Goal: Find specific page/section

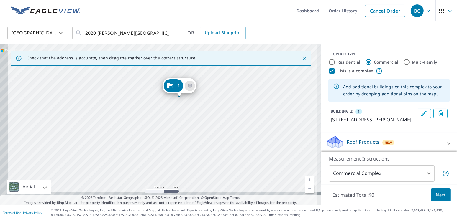
drag, startPoint x: 157, startPoint y: 150, endPoint x: 178, endPoint y: 122, distance: 34.5
click at [178, 122] on div "1 [STREET_ADDRESS][PERSON_NAME]" at bounding box center [160, 125] width 321 height 161
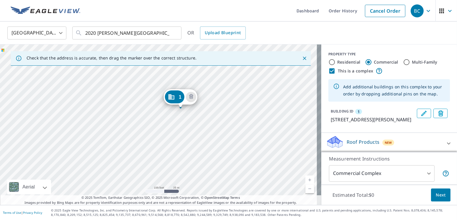
drag, startPoint x: 168, startPoint y: 125, endPoint x: 168, endPoint y: 129, distance: 3.2
click at [168, 129] on div "1 [STREET_ADDRESS][PERSON_NAME]" at bounding box center [160, 125] width 321 height 161
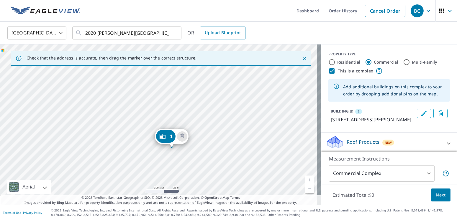
drag, startPoint x: 121, startPoint y: 108, endPoint x: 134, endPoint y: 131, distance: 26.8
click at [134, 131] on div "1 [STREET_ADDRESS][PERSON_NAME]" at bounding box center [160, 125] width 321 height 161
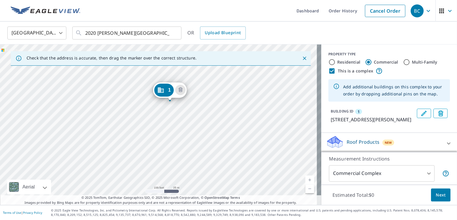
drag, startPoint x: 165, startPoint y: 139, endPoint x: 163, endPoint y: 92, distance: 46.4
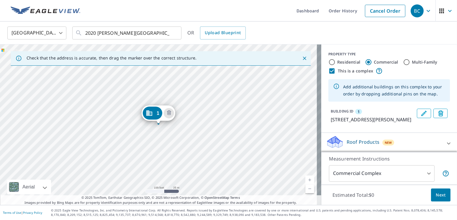
click at [161, 171] on div "1 [STREET_ADDRESS][PERSON_NAME]" at bounding box center [160, 125] width 321 height 161
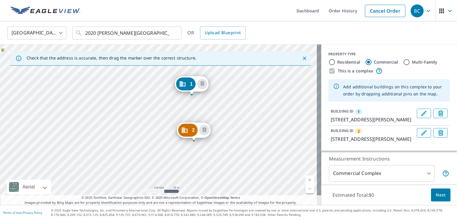
drag, startPoint x: 204, startPoint y: 135, endPoint x: 235, endPoint y: 108, distance: 40.7
click at [235, 108] on div "2 [STREET_ADDRESS][PERSON_NAME] 1 [STREET_ADDRESS][PERSON_NAME]" at bounding box center [160, 125] width 321 height 161
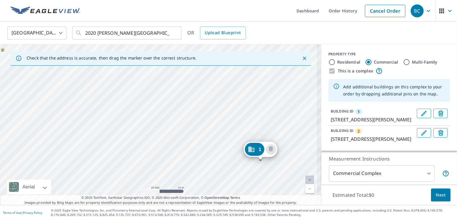
drag, startPoint x: 167, startPoint y: 91, endPoint x: 162, endPoint y: 145, distance: 53.3
click at [162, 145] on div "2 [STREET_ADDRESS][PERSON_NAME] 1 [STREET_ADDRESS][PERSON_NAME]" at bounding box center [160, 125] width 321 height 161
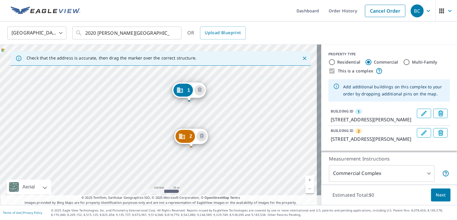
drag, startPoint x: 151, startPoint y: 152, endPoint x: 152, endPoint y: 112, distance: 40.1
click at [152, 112] on div "2 [STREET_ADDRESS][PERSON_NAME] 1 [STREET_ADDRESS][PERSON_NAME]" at bounding box center [160, 125] width 321 height 161
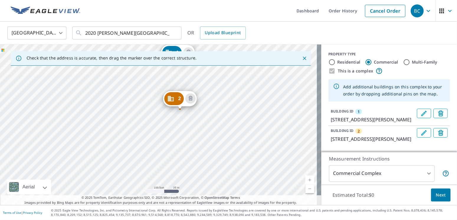
drag, startPoint x: 159, startPoint y: 136, endPoint x: 150, endPoint y: 105, distance: 32.1
click at [150, 105] on div "2 [STREET_ADDRESS][PERSON_NAME] 1 [STREET_ADDRESS][PERSON_NAME]" at bounding box center [160, 125] width 321 height 161
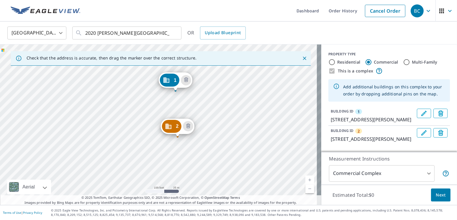
drag, startPoint x: 203, startPoint y: 133, endPoint x: 200, endPoint y: 148, distance: 14.9
click at [200, 148] on div "2 [STREET_ADDRESS][PERSON_NAME] 1 [STREET_ADDRESS][PERSON_NAME]" at bounding box center [160, 125] width 321 height 161
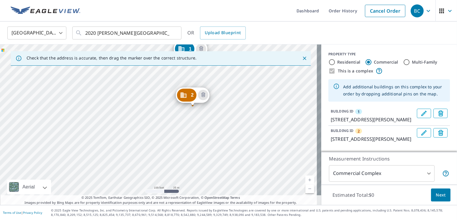
drag, startPoint x: 195, startPoint y: 166, endPoint x: 210, endPoint y: 135, distance: 34.7
click at [210, 135] on div "2 [STREET_ADDRESS][PERSON_NAME] 1 [STREET_ADDRESS][PERSON_NAME]" at bounding box center [160, 125] width 321 height 161
click at [193, 149] on div "2 [STREET_ADDRESS][PERSON_NAME] 1 [STREET_ADDRESS][PERSON_NAME]" at bounding box center [160, 125] width 321 height 161
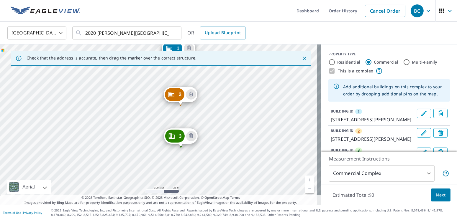
drag, startPoint x: 199, startPoint y: 155, endPoint x: 219, endPoint y: 90, distance: 67.9
click at [219, 90] on div "2 2020 [PERSON_NAME][GEOGRAPHIC_DATA] 3 [STREET_ADDRESS][PERSON_NAME] 1 [STREET…" at bounding box center [160, 125] width 321 height 161
click at [190, 171] on div "2 2020 [PERSON_NAME][GEOGRAPHIC_DATA] 3 [STREET_ADDRESS][PERSON_NAME] 1 [STREET…" at bounding box center [160, 125] width 321 height 161
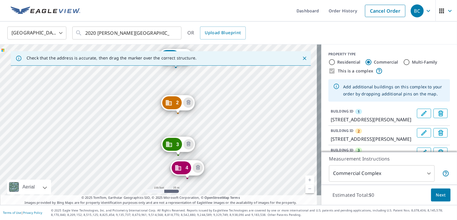
drag, startPoint x: 201, startPoint y: 167, endPoint x: 219, endPoint y: 110, distance: 59.3
click at [219, 110] on div "2 2020 [PERSON_NAME][GEOGRAPHIC_DATA] 3 [STREET_ADDRESS][PERSON_NAME] 4 [STREET…" at bounding box center [160, 125] width 321 height 161
click at [152, 170] on div "2 2020 [PERSON_NAME][GEOGRAPHIC_DATA] 3 [STREET_ADDRESS][PERSON_NAME] 4 [STREET…" at bounding box center [160, 125] width 321 height 161
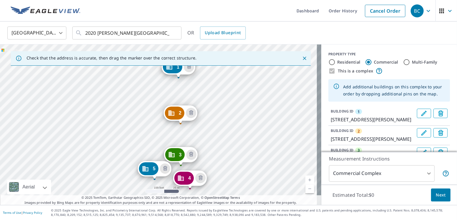
drag, startPoint x: 202, startPoint y: 158, endPoint x: 225, endPoint y: 107, distance: 55.6
click at [225, 107] on div "2 2020 [PERSON_NAME][GEOGRAPHIC_DATA] 3 2020 [PERSON_NAME][GEOGRAPHIC_DATA] 4 2…" at bounding box center [160, 125] width 321 height 161
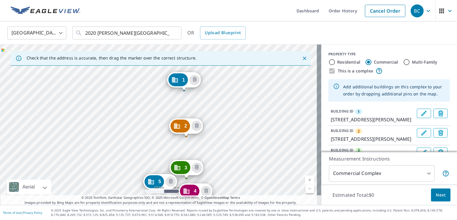
drag, startPoint x: 216, startPoint y: 142, endPoint x: 219, endPoint y: 159, distance: 17.7
click at [219, 159] on div "2 2020 [PERSON_NAME][GEOGRAPHIC_DATA] 3 2020 [PERSON_NAME][GEOGRAPHIC_DATA] 4 2…" at bounding box center [160, 125] width 321 height 161
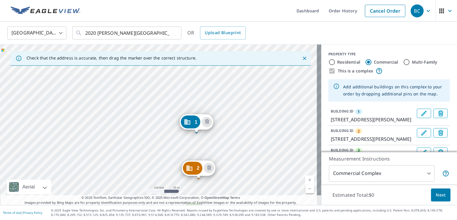
drag, startPoint x: 222, startPoint y: 134, endPoint x: 231, endPoint y: 170, distance: 37.1
click at [231, 170] on div "2 2020 [PERSON_NAME][GEOGRAPHIC_DATA] 3 2020 [PERSON_NAME][GEOGRAPHIC_DATA] 4 2…" at bounding box center [160, 125] width 321 height 161
click at [179, 112] on div "2 2020 [PERSON_NAME][GEOGRAPHIC_DATA] 3 2020 [PERSON_NAME][GEOGRAPHIC_DATA] 4 2…" at bounding box center [160, 125] width 321 height 161
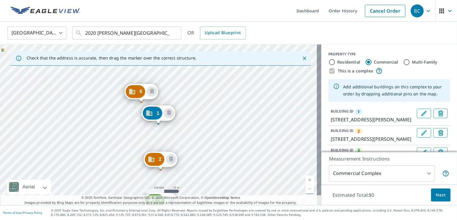
click at [181, 132] on div "2 2020 [PERSON_NAME][GEOGRAPHIC_DATA] 3 2020 [PERSON_NAME][GEOGRAPHIC_DATA] 4 2…" at bounding box center [160, 125] width 321 height 161
click at [209, 116] on div "2 2020 [PERSON_NAME][GEOGRAPHIC_DATA] 3 2020 [PERSON_NAME][GEOGRAPHIC_DATA] 4 2…" at bounding box center [160, 125] width 321 height 161
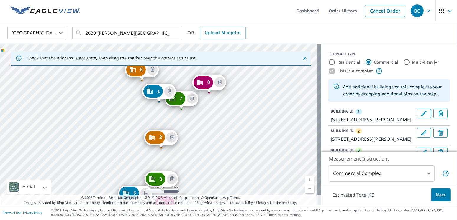
drag, startPoint x: 219, startPoint y: 157, endPoint x: 220, endPoint y: 135, distance: 21.8
click at [220, 135] on div "2 2020 [PERSON_NAME][GEOGRAPHIC_DATA] 3 2020 [PERSON_NAME][GEOGRAPHIC_DATA] 4 2…" at bounding box center [160, 125] width 321 height 161
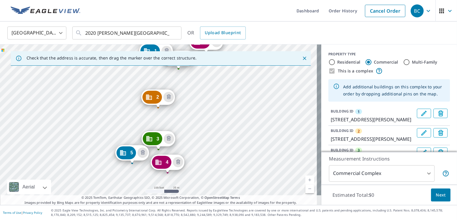
drag, startPoint x: 204, startPoint y: 148, endPoint x: 202, endPoint y: 107, distance: 40.5
click at [202, 107] on div "2 2020 [PERSON_NAME][GEOGRAPHIC_DATA] 3 2020 [PERSON_NAME][GEOGRAPHIC_DATA] 4 2…" at bounding box center [160, 125] width 321 height 161
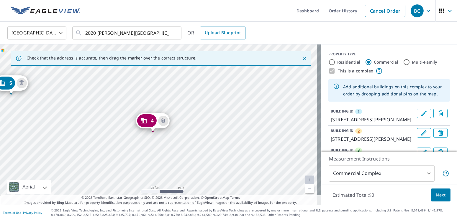
drag, startPoint x: 187, startPoint y: 170, endPoint x: 205, endPoint y: 144, distance: 31.1
click at [205, 144] on div "2 2020 [PERSON_NAME][GEOGRAPHIC_DATA] 3 2020 [PERSON_NAME][GEOGRAPHIC_DATA] 4 2…" at bounding box center [160, 125] width 321 height 161
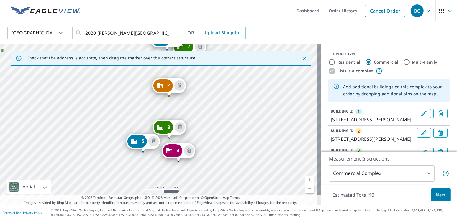
drag, startPoint x: 130, startPoint y: 161, endPoint x: 156, endPoint y: 169, distance: 27.9
click at [156, 169] on div "2 2020 [PERSON_NAME][GEOGRAPHIC_DATA] 3 2020 [PERSON_NAME][GEOGRAPHIC_DATA] 4 2…" at bounding box center [160, 125] width 321 height 161
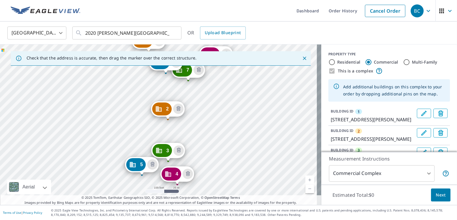
drag, startPoint x: 112, startPoint y: 141, endPoint x: 111, endPoint y: 162, distance: 21.3
click at [111, 162] on div "2 2020 [PERSON_NAME][GEOGRAPHIC_DATA] 3 2020 [PERSON_NAME][GEOGRAPHIC_DATA] 4 2…" at bounding box center [160, 125] width 321 height 161
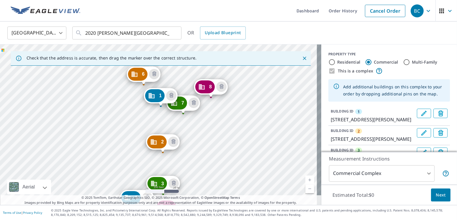
drag, startPoint x: 202, startPoint y: 138, endPoint x: 197, endPoint y: 171, distance: 33.4
click at [197, 171] on div "2 2020 [PERSON_NAME][GEOGRAPHIC_DATA] 3 2020 [PERSON_NAME][GEOGRAPHIC_DATA] 4 2…" at bounding box center [160, 125] width 321 height 161
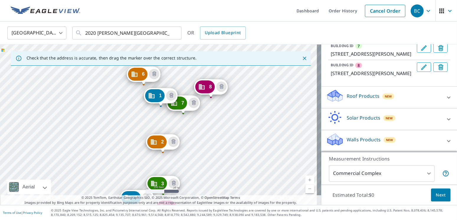
scroll to position [240, 0]
